Goal: Transaction & Acquisition: Book appointment/travel/reservation

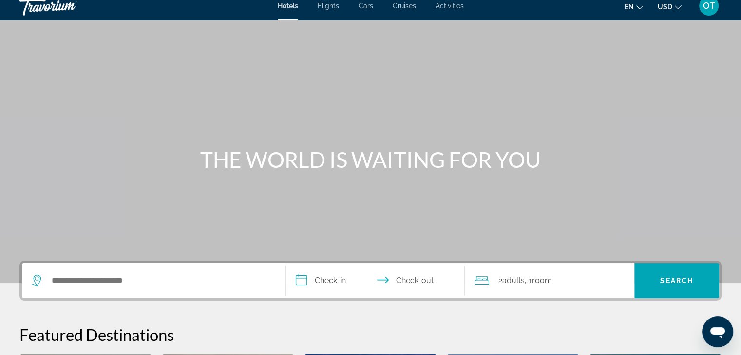
scroll to position [15, 0]
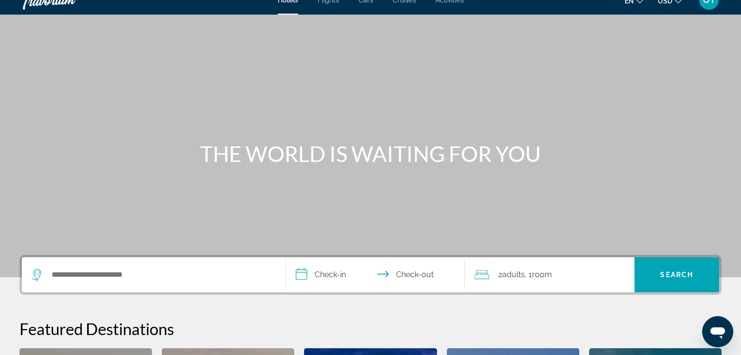
click at [442, 0] on span "Activities" at bounding box center [449, 0] width 28 height 8
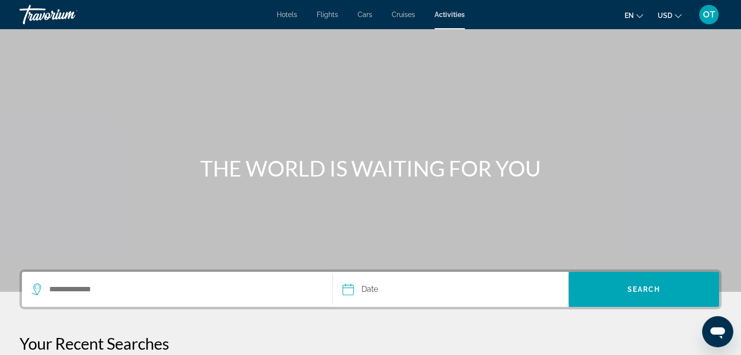
click at [442, 0] on mat-toolbar "Hotels Flights Cars Cruises Activities Hotels Flights Cars Cruises Activities e…" at bounding box center [370, 14] width 741 height 29
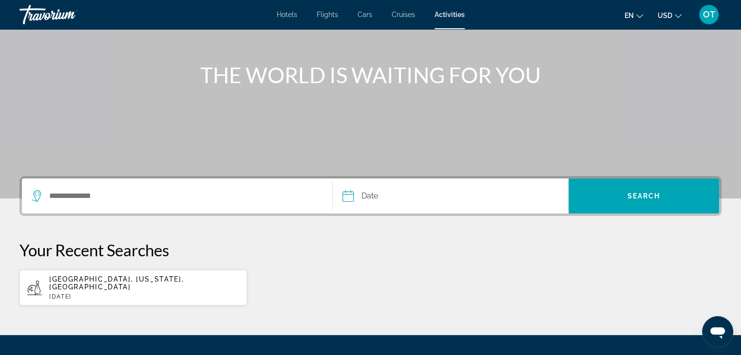
scroll to position [95, 0]
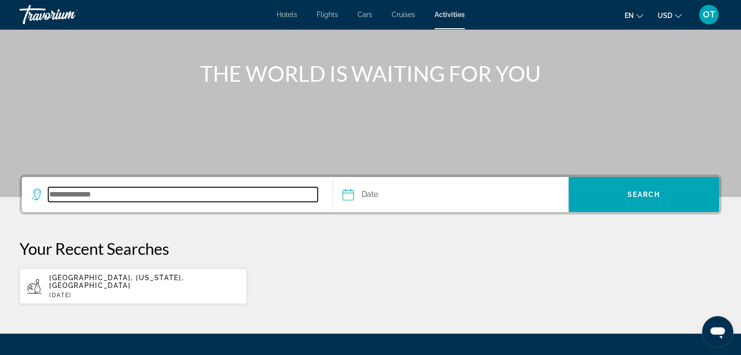
click at [242, 197] on input "Search destination" at bounding box center [182, 194] width 269 height 15
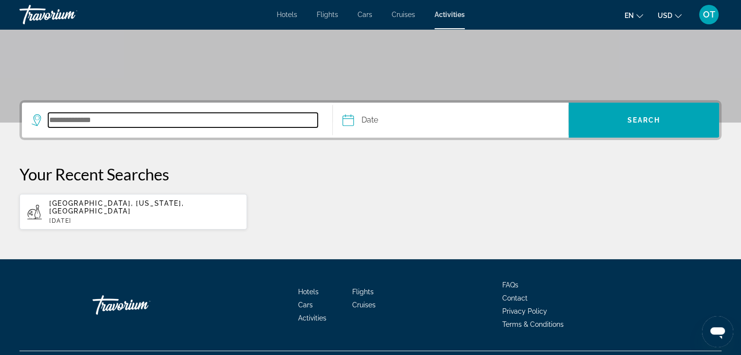
scroll to position [185, 0]
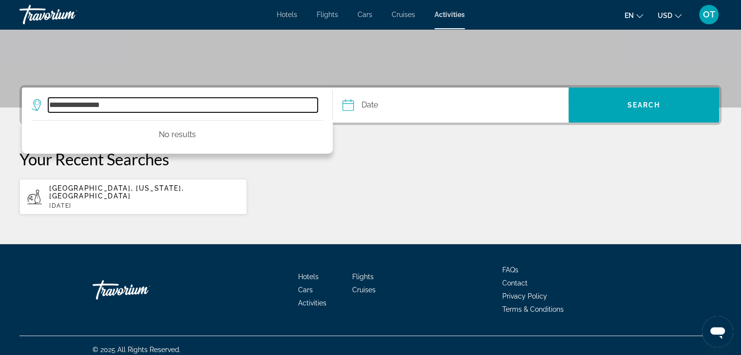
click at [69, 104] on input "**********" at bounding box center [182, 105] width 269 height 15
click at [114, 106] on input "**********" at bounding box center [182, 105] width 269 height 15
type input "**********"
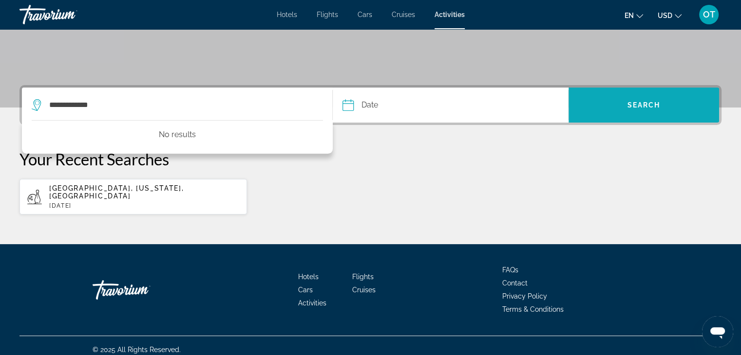
click at [618, 108] on span "Search" at bounding box center [643, 104] width 150 height 23
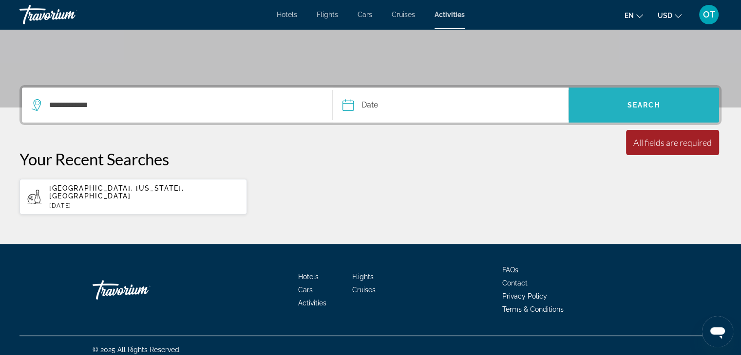
click at [618, 108] on span "Search" at bounding box center [643, 104] width 150 height 23
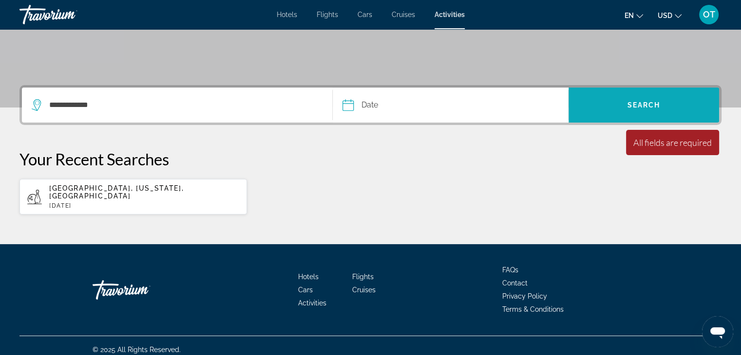
click at [618, 108] on span "Search" at bounding box center [643, 104] width 150 height 23
click at [347, 108] on input "Date" at bounding box center [398, 107] width 116 height 38
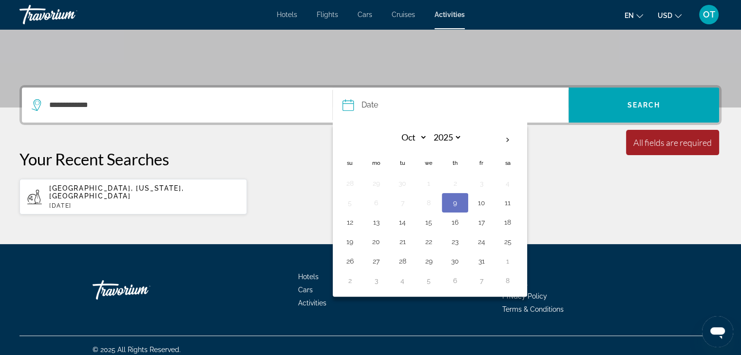
click at [455, 203] on button "9" at bounding box center [455, 203] width 16 height 14
type input "**********"
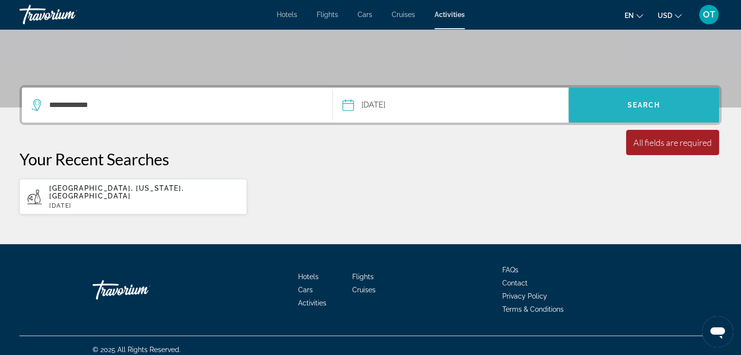
click at [643, 112] on span "Search" at bounding box center [643, 104] width 150 height 23
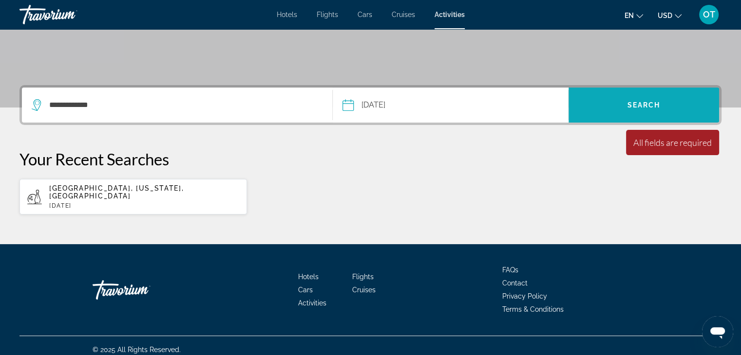
click at [651, 106] on span "Search" at bounding box center [643, 105] width 33 height 8
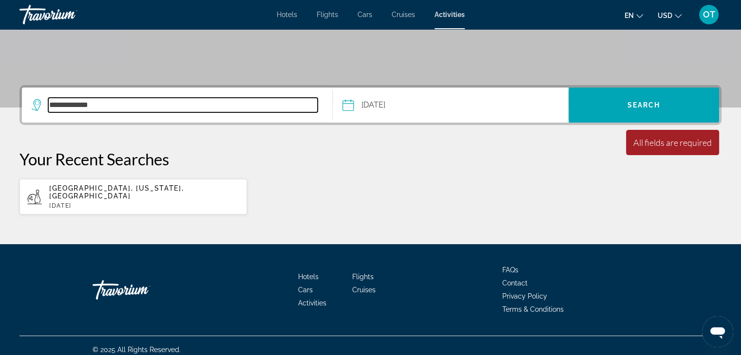
click at [140, 108] on input "**********" at bounding box center [182, 105] width 269 height 15
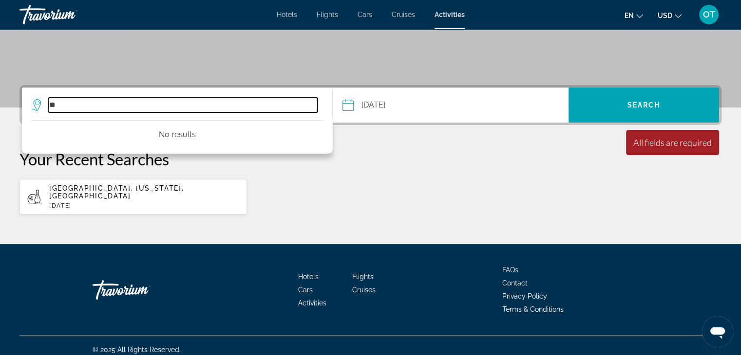
type input "*"
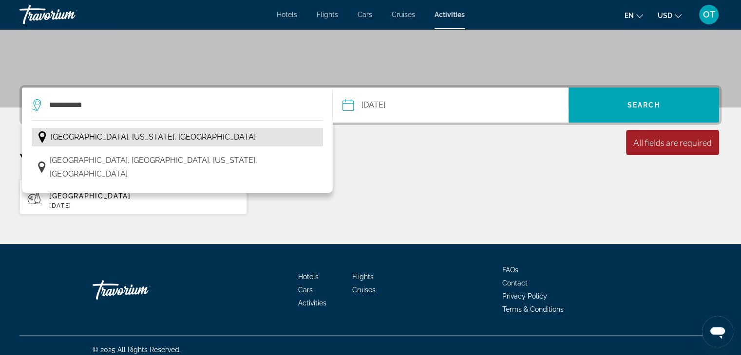
click at [107, 133] on span "[GEOGRAPHIC_DATA], [US_STATE], [GEOGRAPHIC_DATA]" at bounding box center [153, 137] width 205 height 14
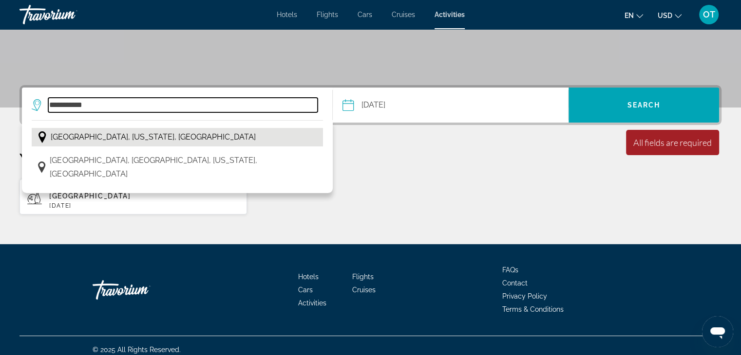
type input "**********"
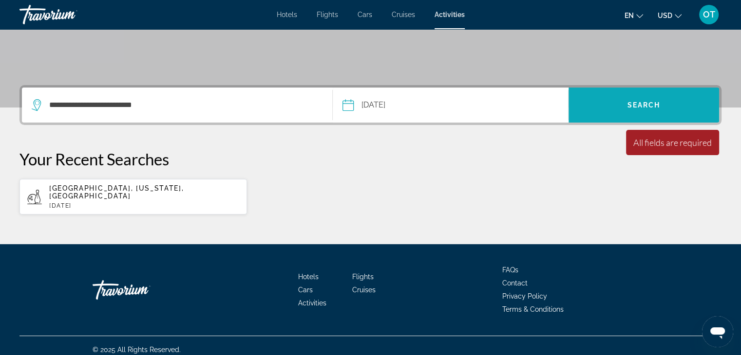
click at [570, 108] on span "Search" at bounding box center [643, 104] width 150 height 23
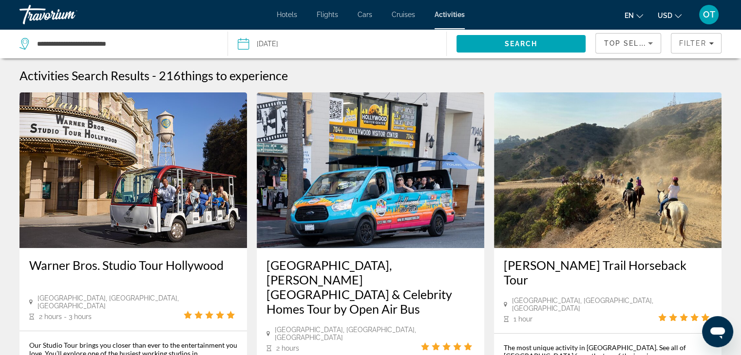
click at [617, 49] on div "Top Sellers" at bounding box center [627, 47] width 49 height 27
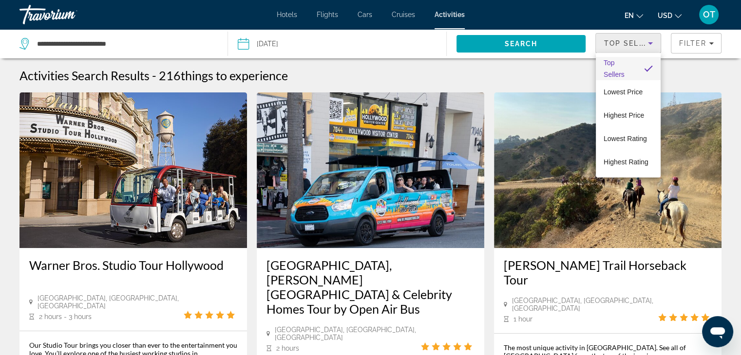
click at [686, 48] on div at bounding box center [370, 177] width 741 height 355
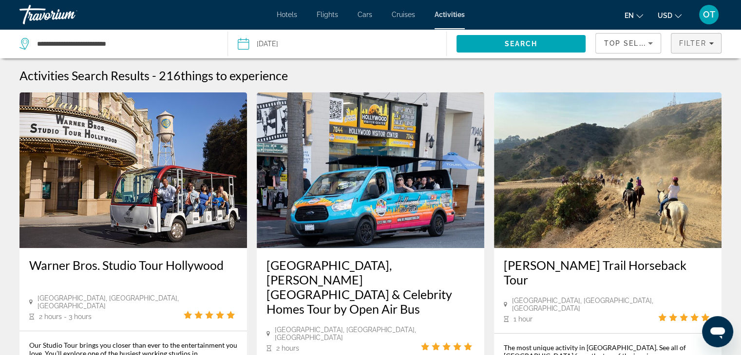
click at [688, 47] on span "Filters" at bounding box center [696, 43] width 50 height 23
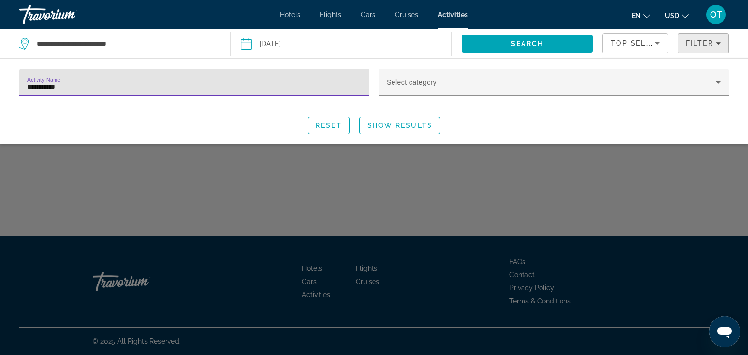
type input "**********"
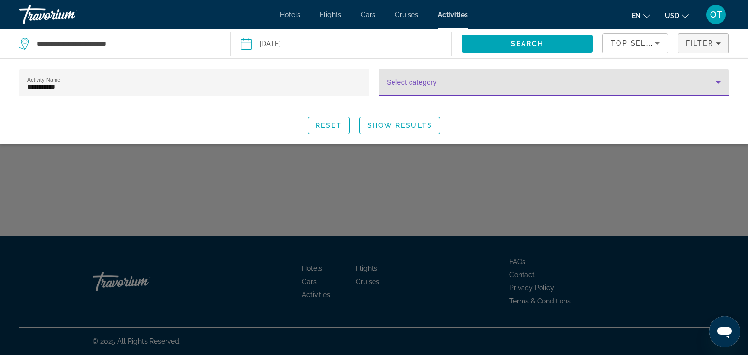
click at [652, 82] on span "Search widget" at bounding box center [551, 86] width 329 height 12
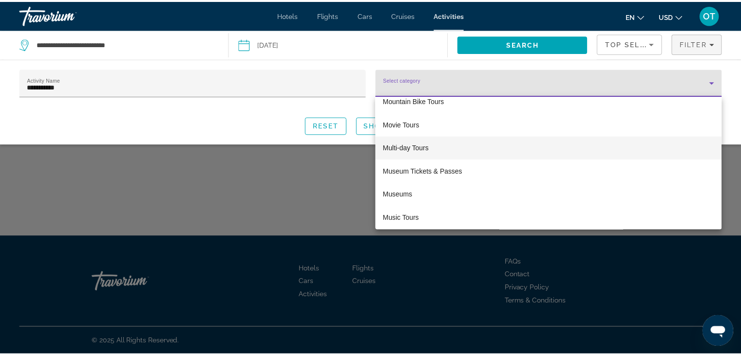
scroll to position [1225, 0]
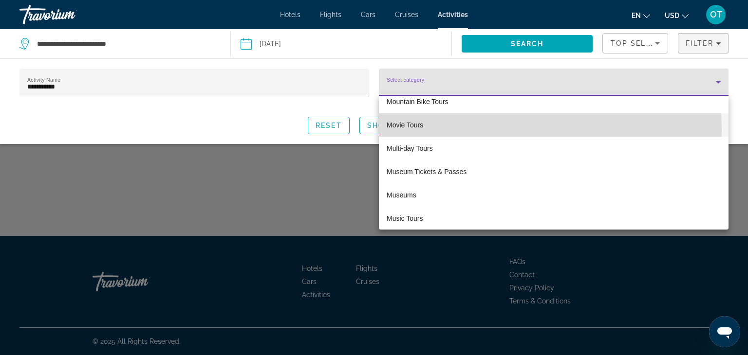
click at [442, 130] on mat-option "Movie Tours" at bounding box center [554, 124] width 350 height 23
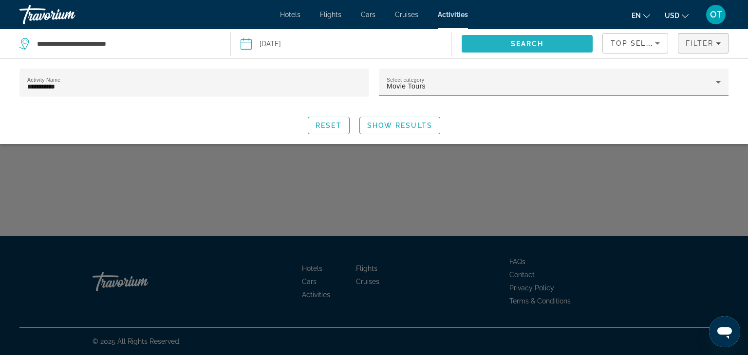
click at [525, 43] on span "Search" at bounding box center [527, 44] width 33 height 8
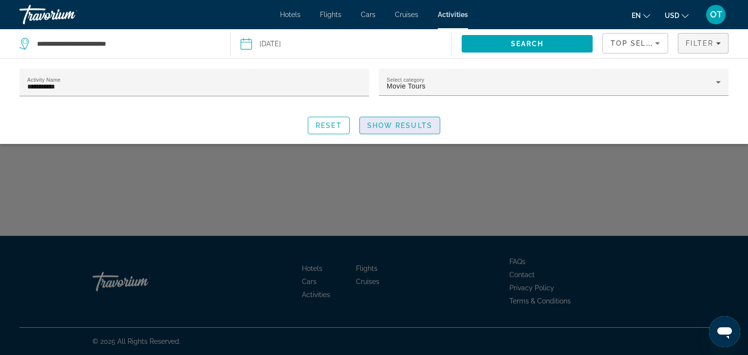
click at [407, 124] on span "Show Results" at bounding box center [399, 126] width 65 height 8
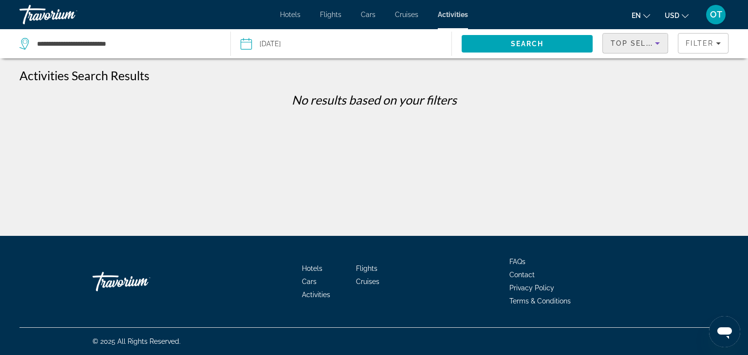
click at [616, 47] on div "Top Sellers" at bounding box center [633, 43] width 44 height 12
click at [628, 68] on span "Top Sellers" at bounding box center [627, 68] width 33 height 23
click at [495, 37] on span "Search" at bounding box center [527, 43] width 131 height 23
click at [447, 19] on div "Hotels Flights Cars Cruises Activities Hotels Flights Cars Cruises Activities e…" at bounding box center [374, 14] width 748 height 25
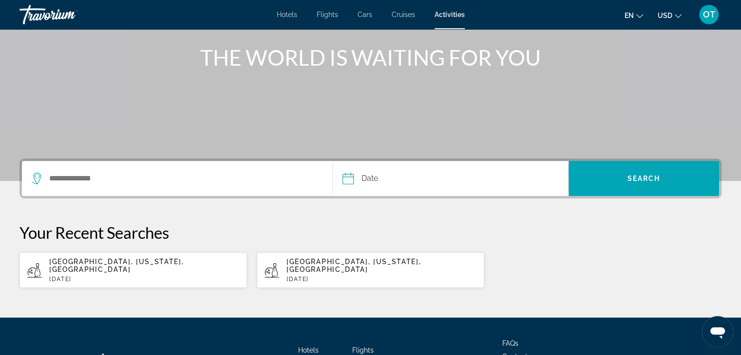
scroll to position [185, 0]
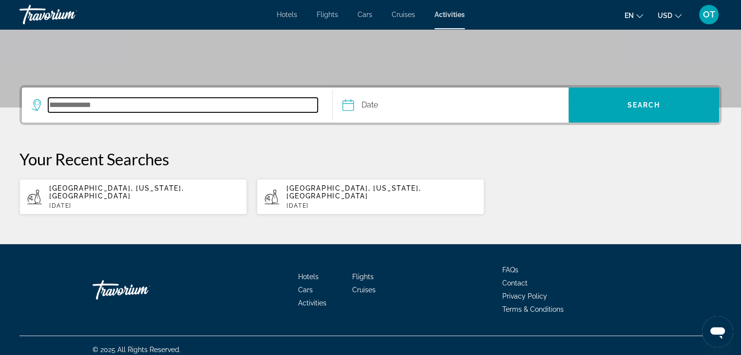
click at [123, 102] on input "Search destination" at bounding box center [182, 105] width 269 height 15
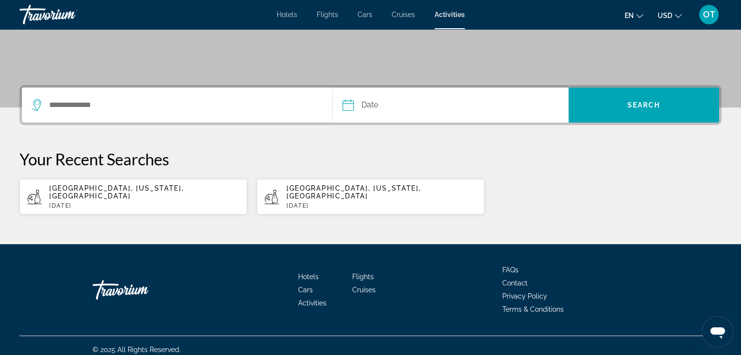
click at [72, 189] on span "[GEOGRAPHIC_DATA], [US_STATE], [GEOGRAPHIC_DATA]" at bounding box center [116, 193] width 134 height 16
type input "**********"
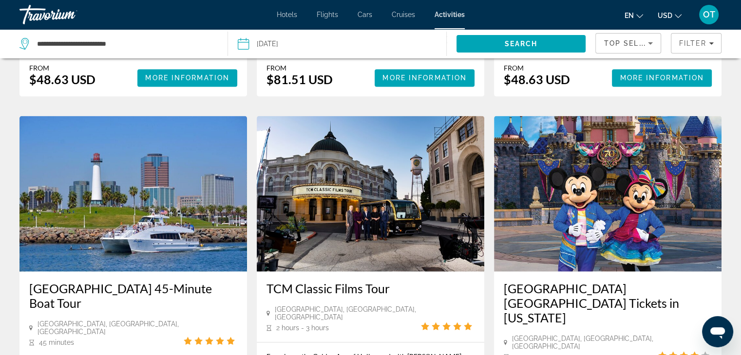
scroll to position [1585, 0]
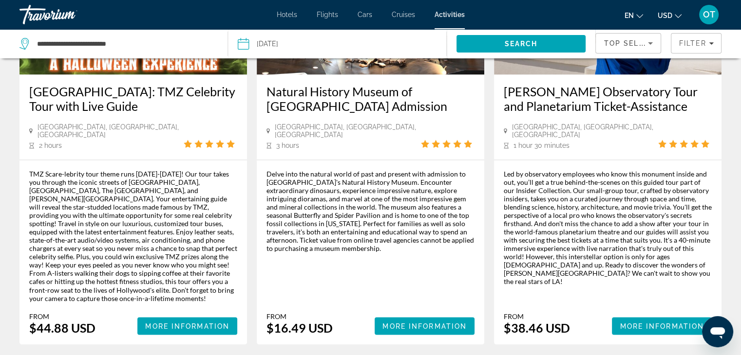
scroll to position [1565, 0]
